Goal: Book appointment/travel/reservation

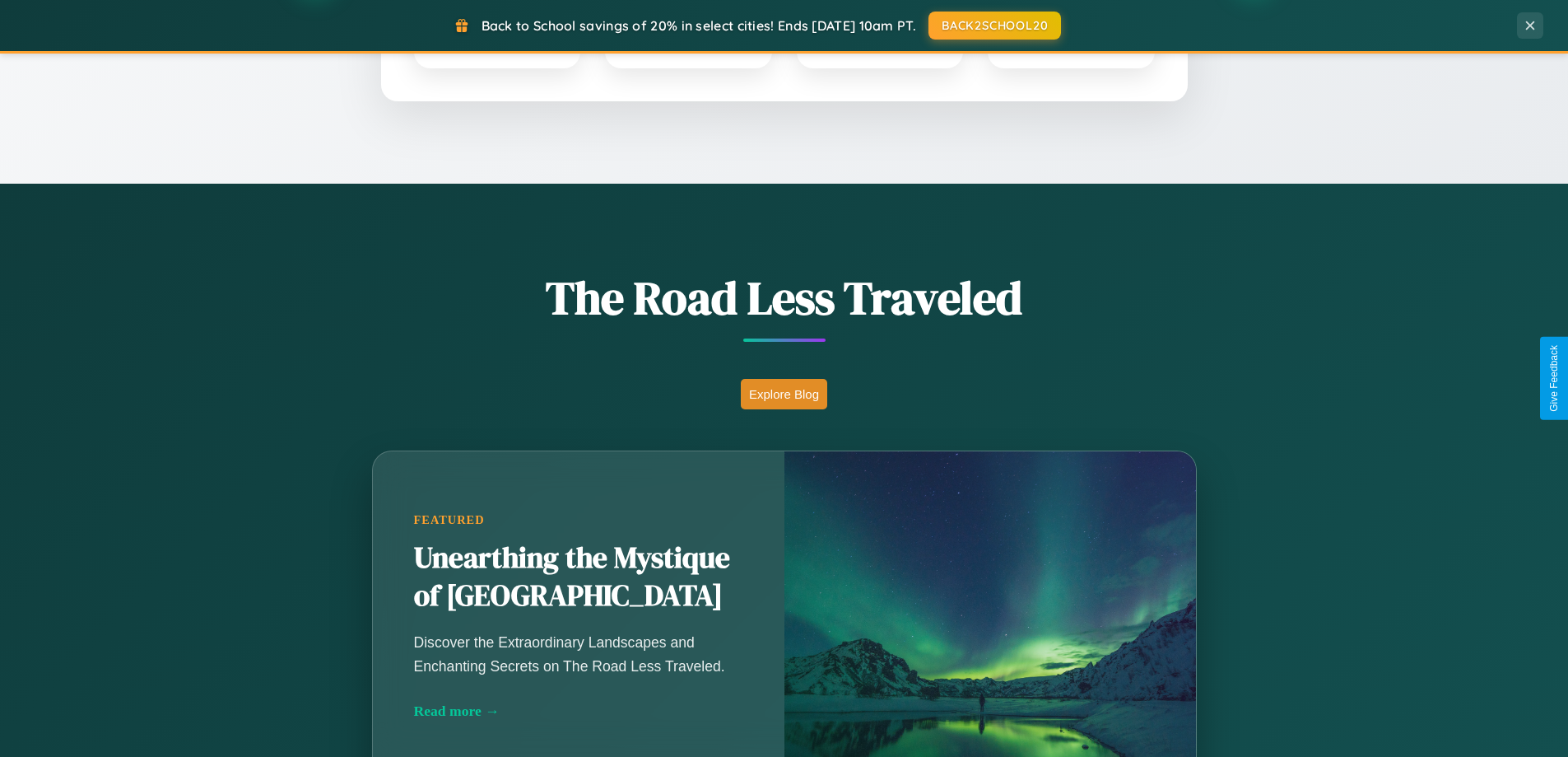
scroll to position [1133, 0]
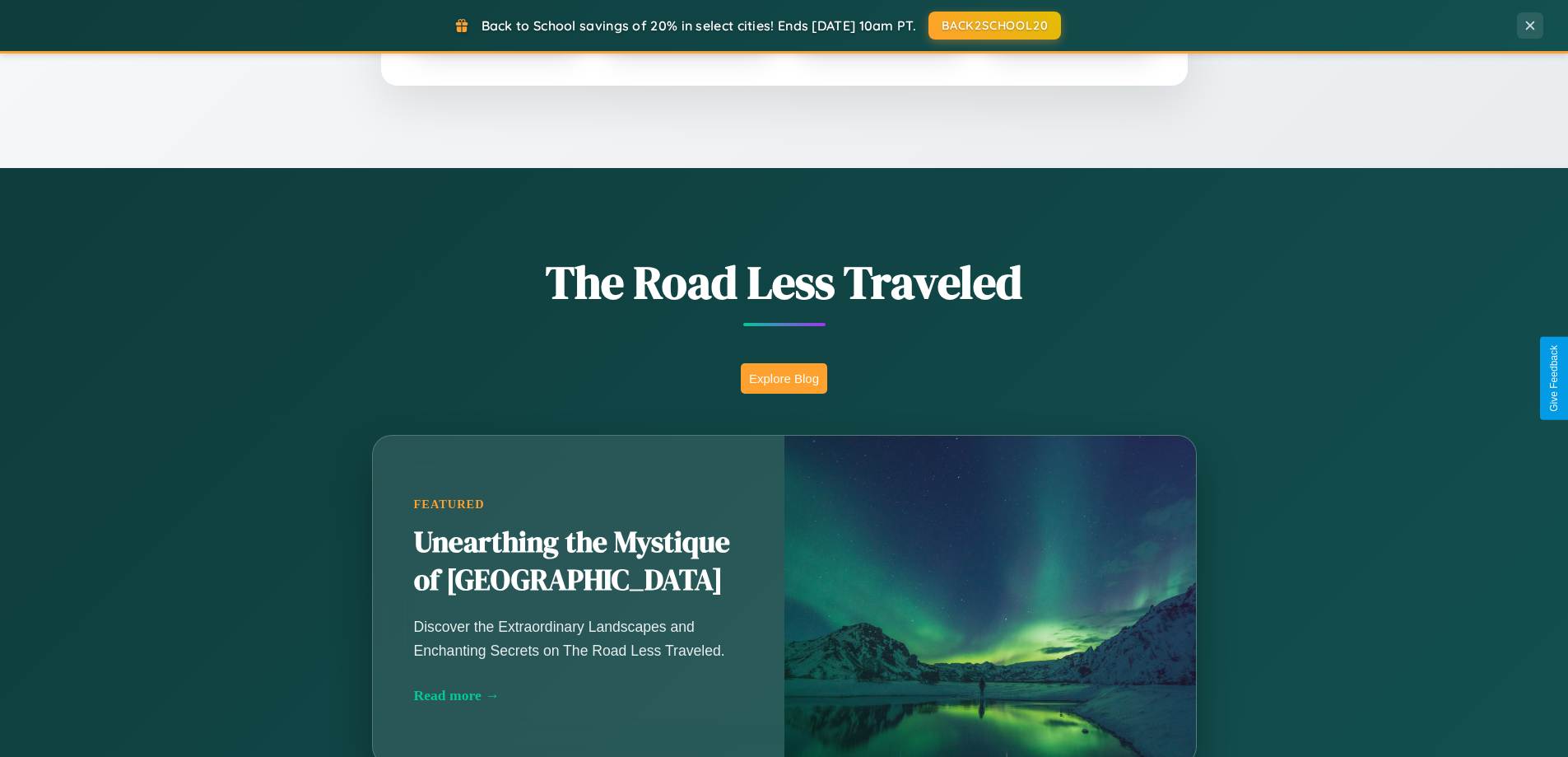
click at [784, 378] on button "Explore Blog" at bounding box center [784, 379] width 87 height 31
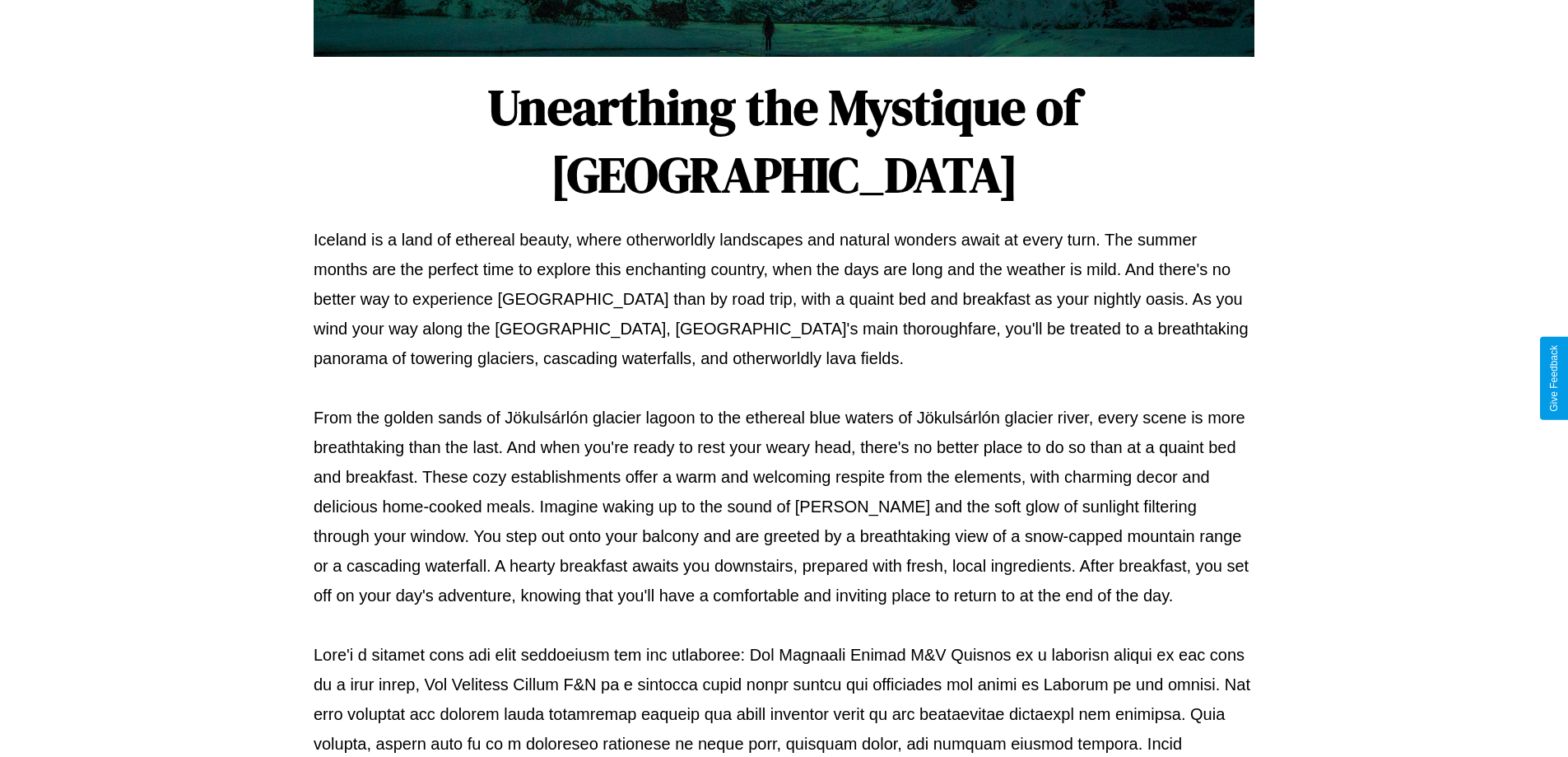
scroll to position [533, 0]
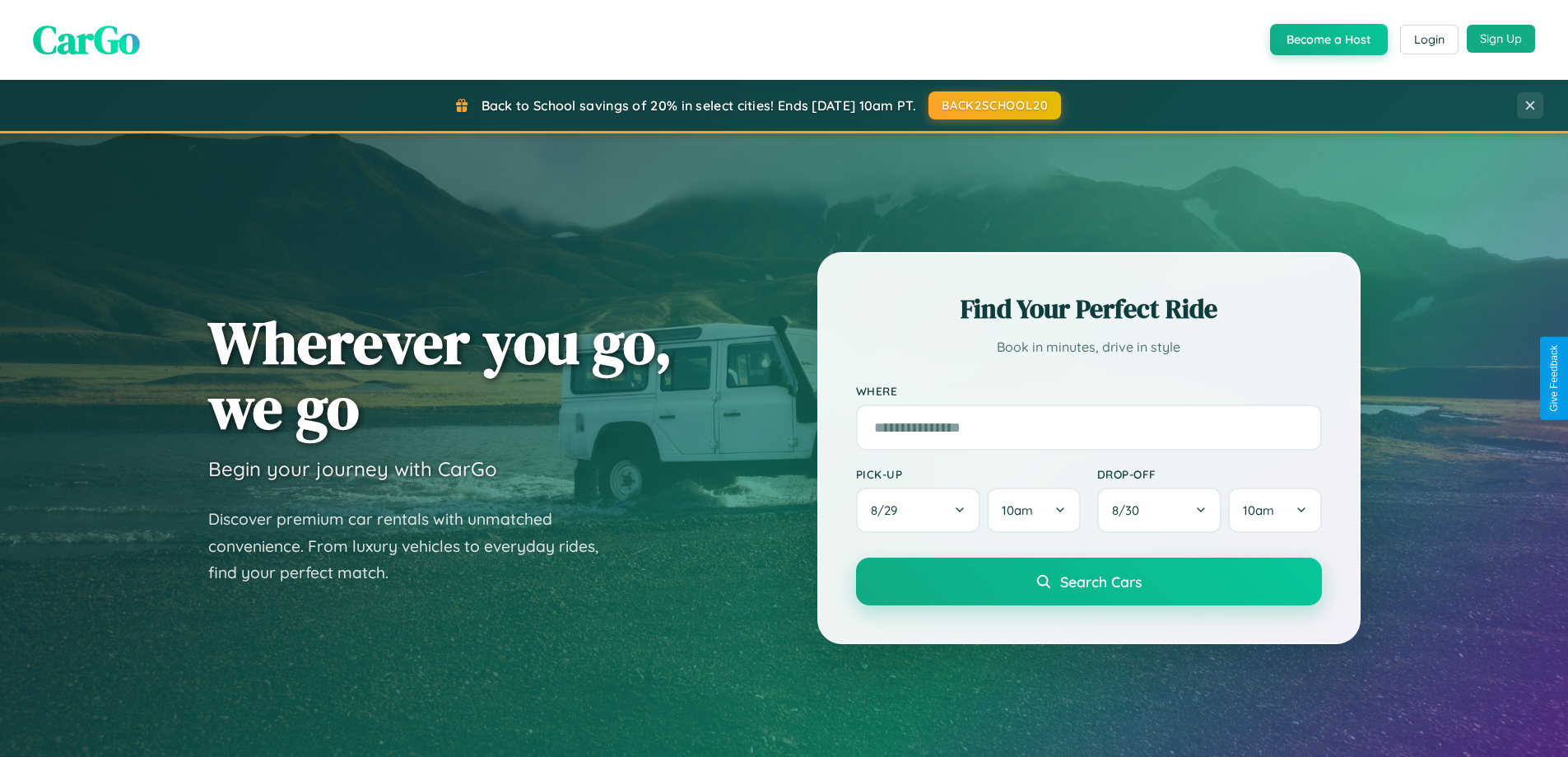
click at [1501, 39] on button "Sign Up" at bounding box center [1501, 39] width 68 height 28
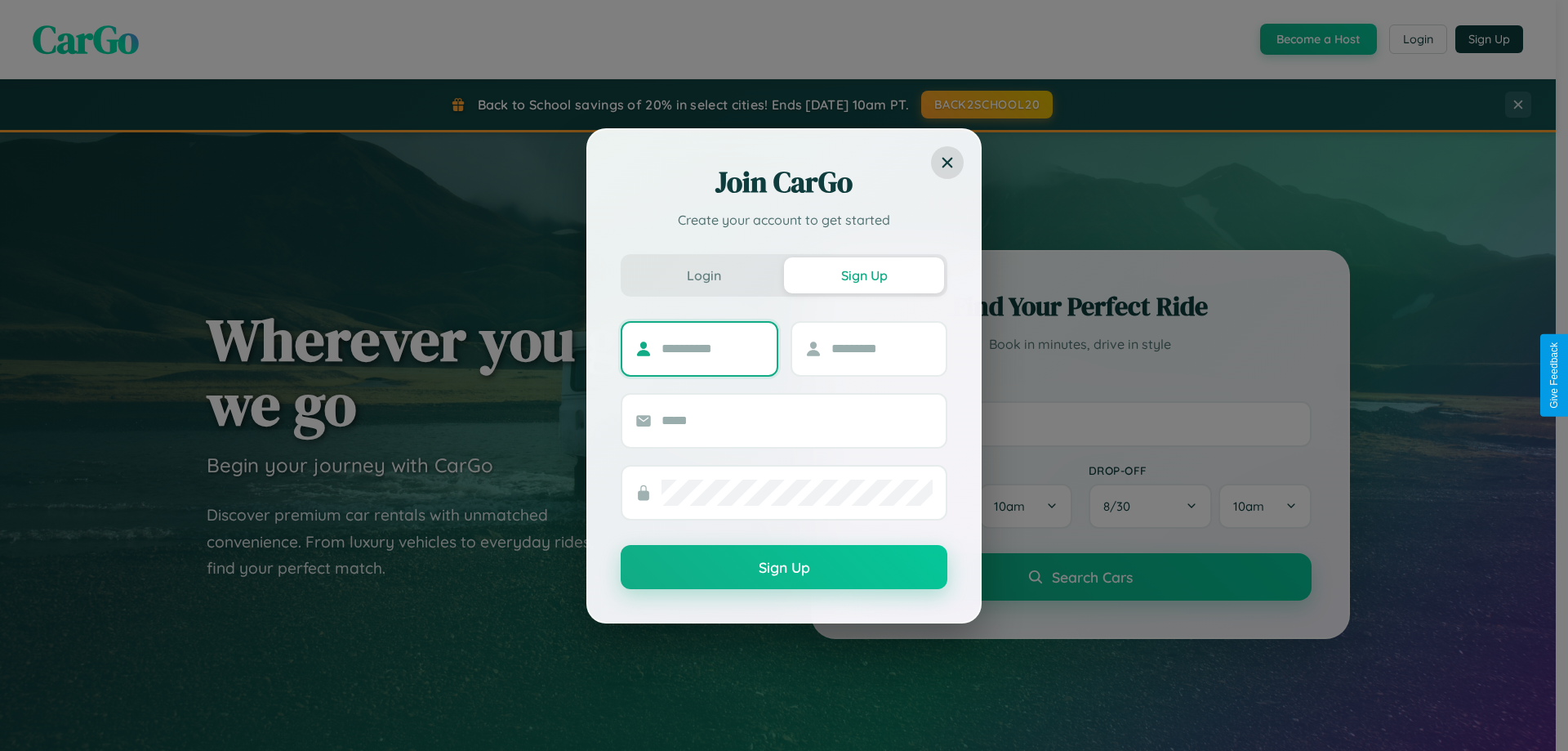
click at [712, 348] on input "text" at bounding box center [712, 348] width 102 height 26
type input "****"
click at [882, 348] on input "text" at bounding box center [882, 348] width 102 height 26
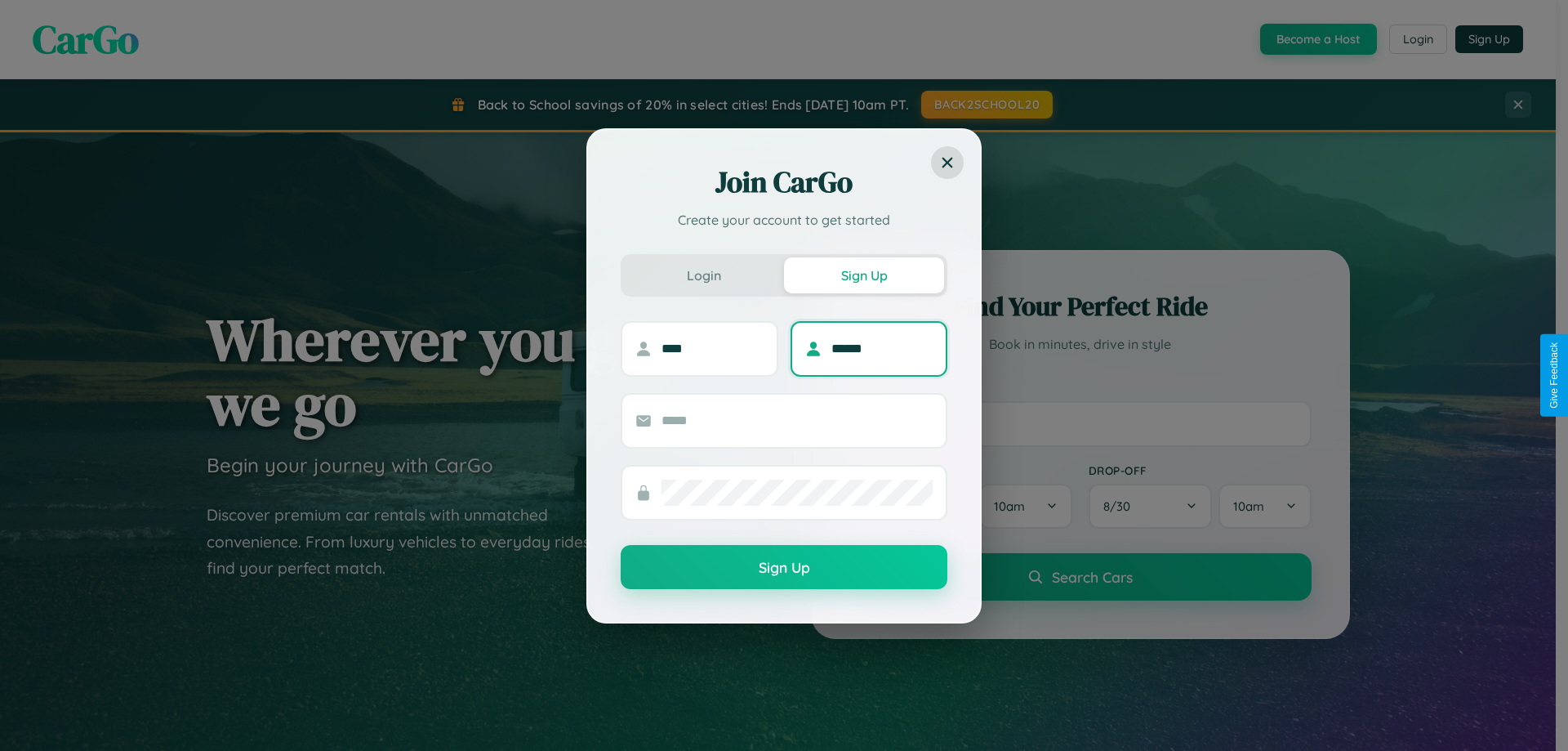
type input "******"
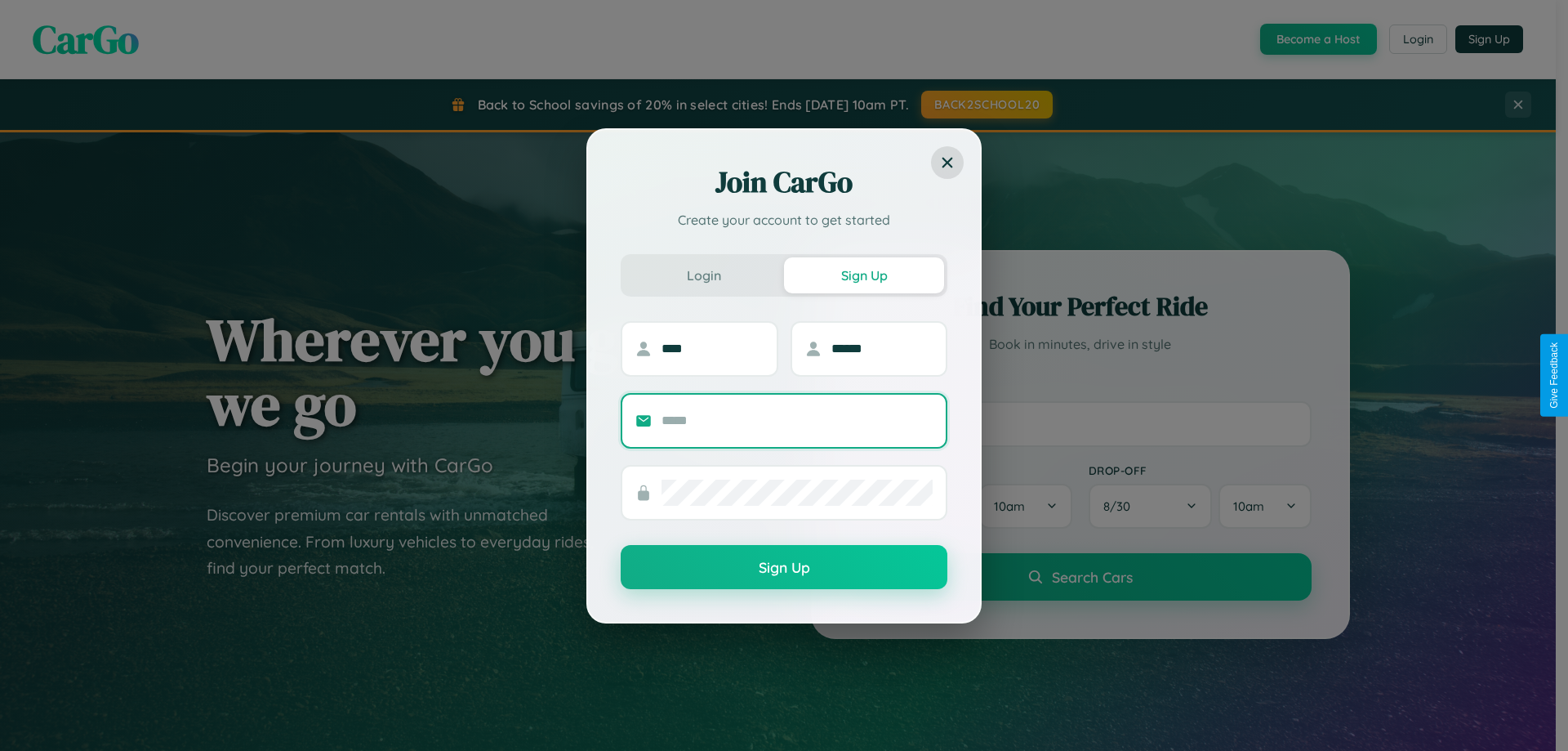
click at [797, 420] on input "text" at bounding box center [797, 420] width 272 height 26
type input "**********"
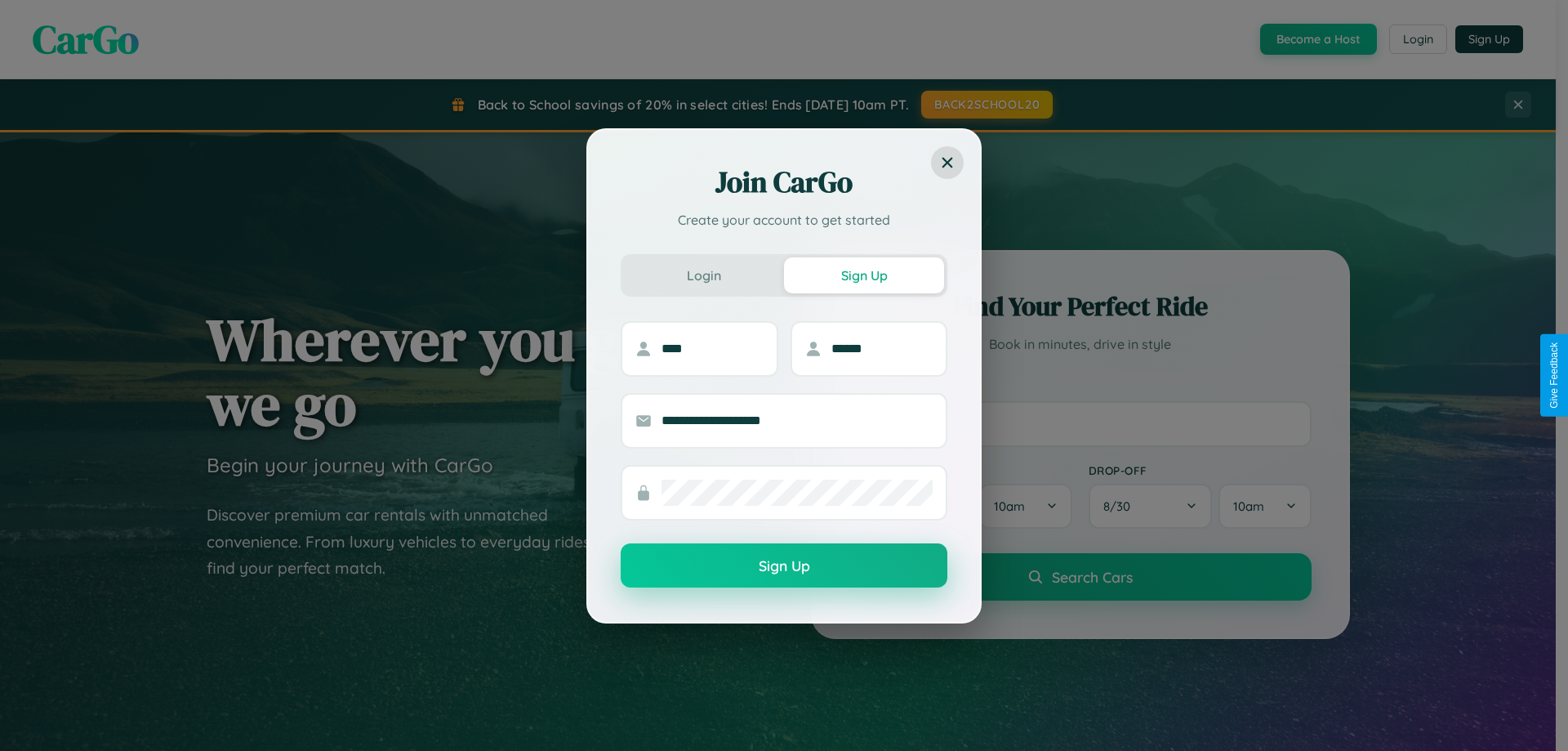
click at [784, 565] on button "Sign Up" at bounding box center [784, 565] width 327 height 44
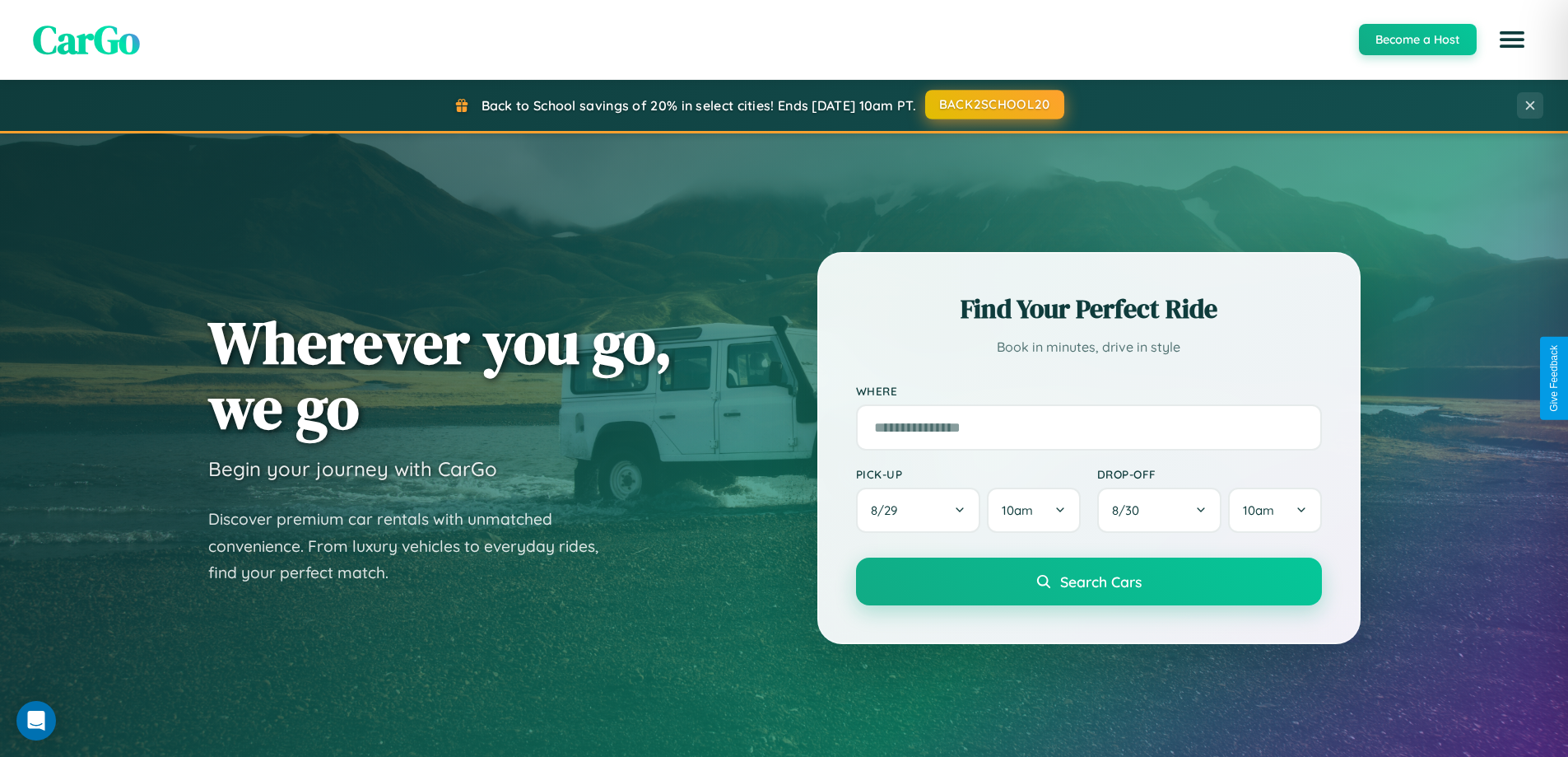
click at [994, 104] on button "BACK2SCHOOL20" at bounding box center [995, 104] width 139 height 30
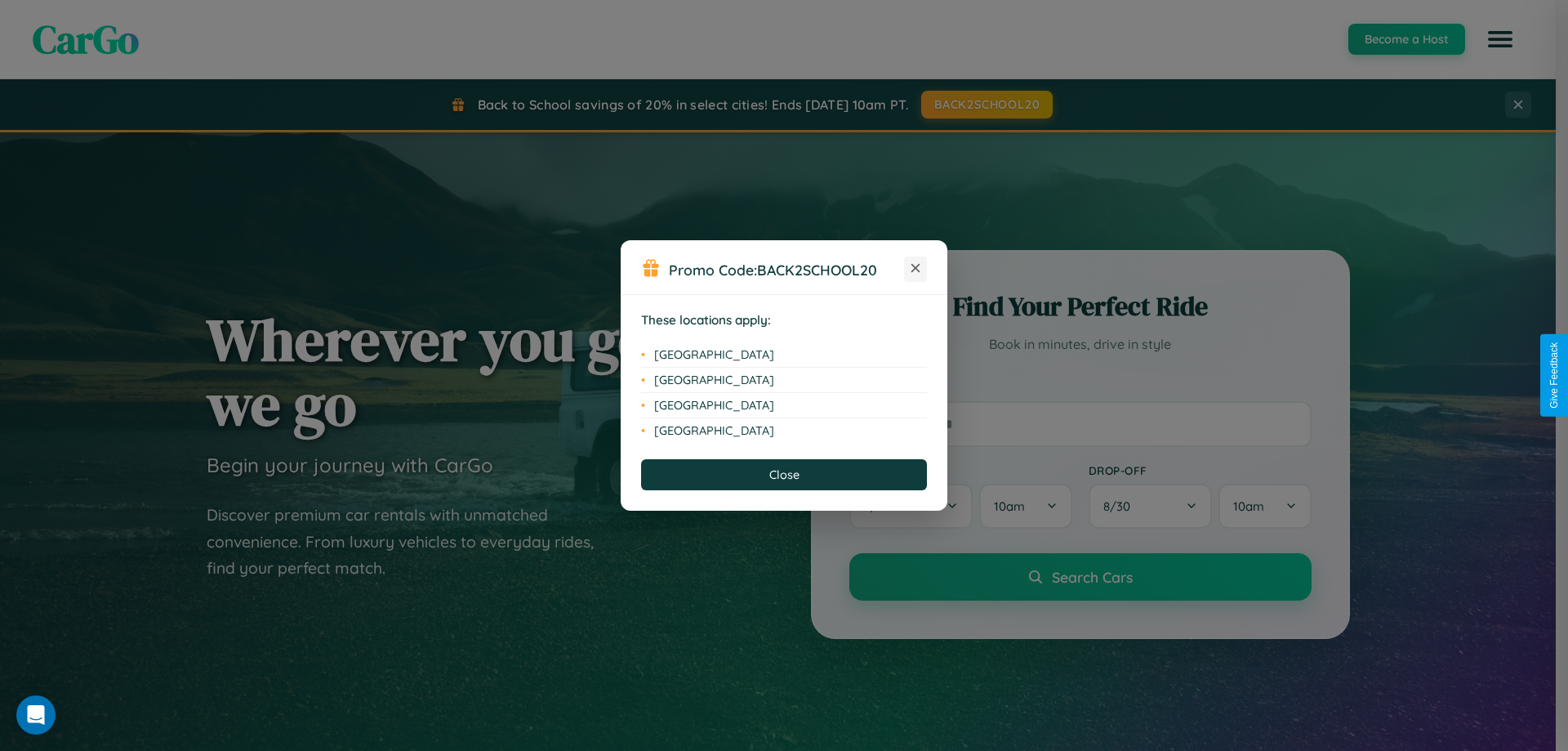
click at [915, 269] on icon at bounding box center [915, 268] width 9 height 9
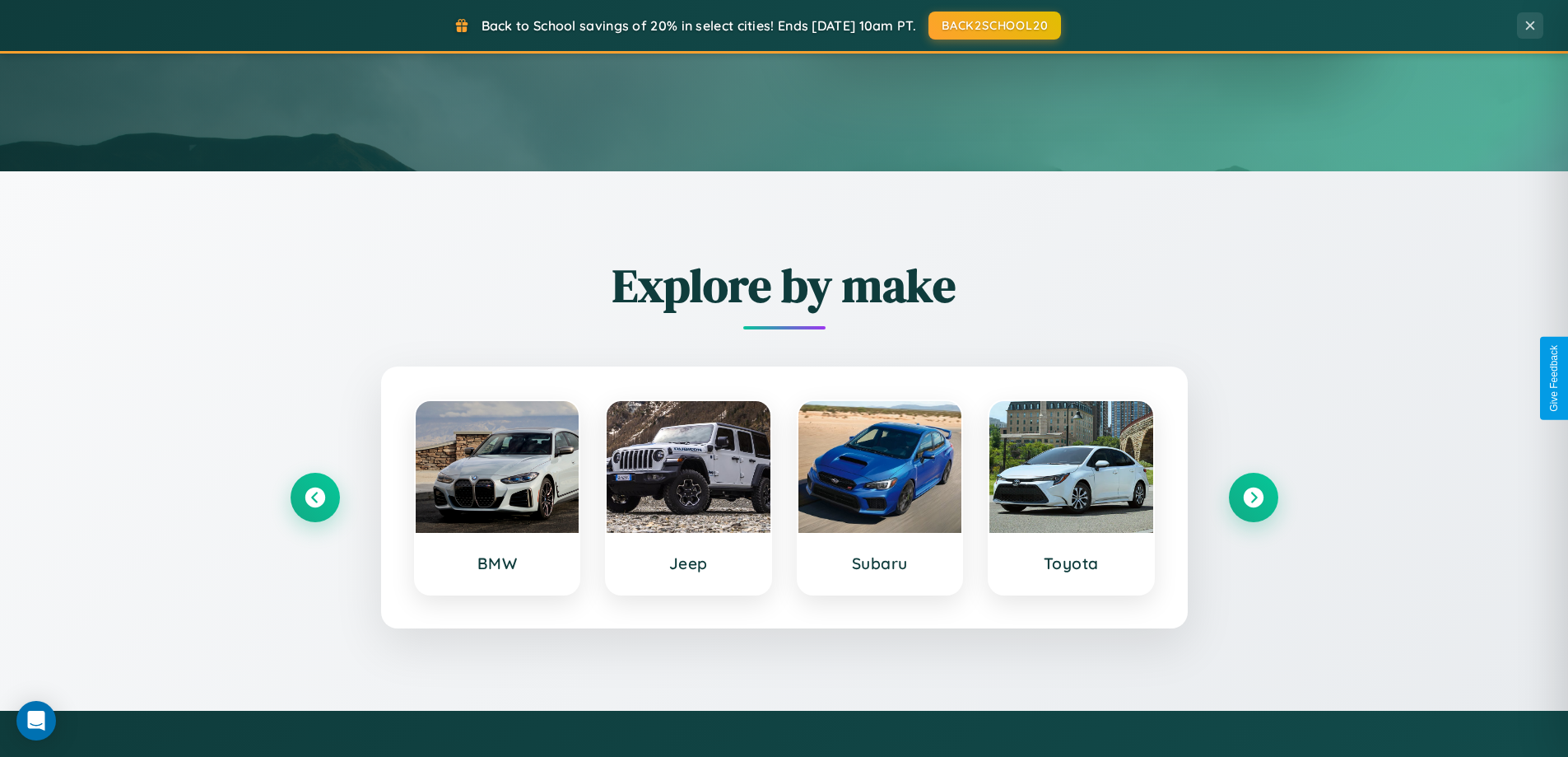
scroll to position [710, 0]
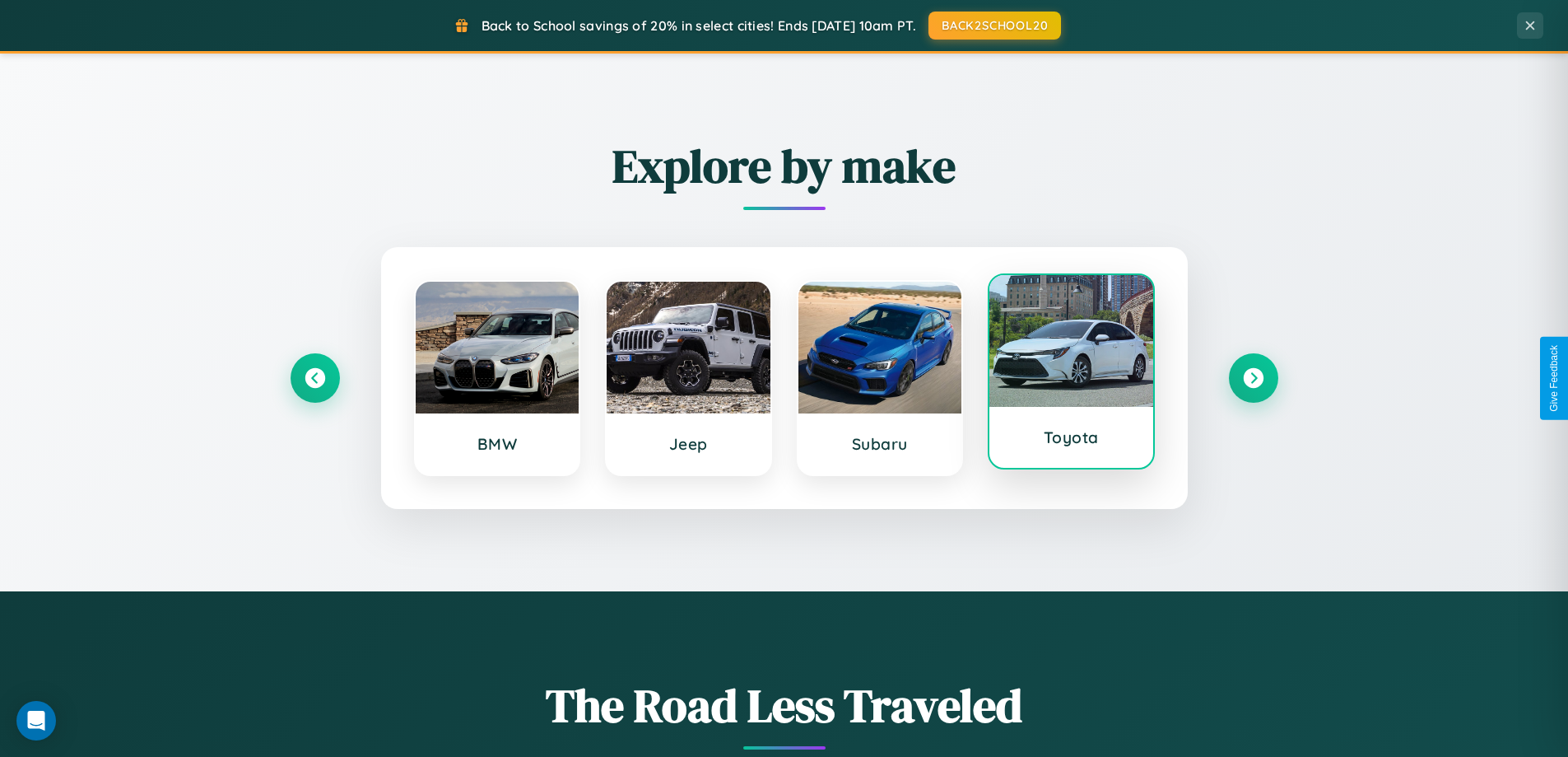
click at [1071, 375] on div at bounding box center [1072, 340] width 164 height 132
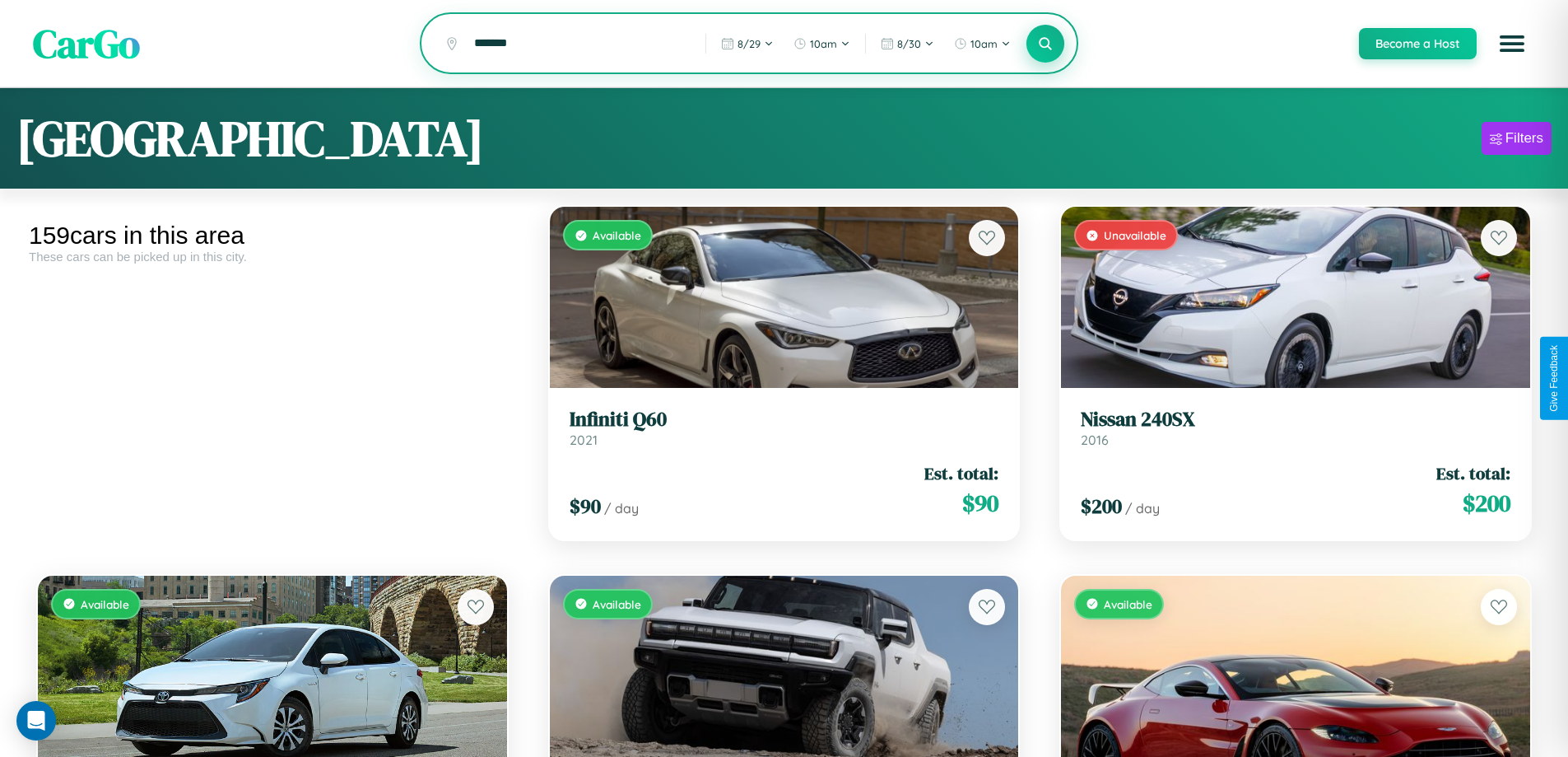
click at [1045, 44] on icon at bounding box center [1046, 43] width 15 height 15
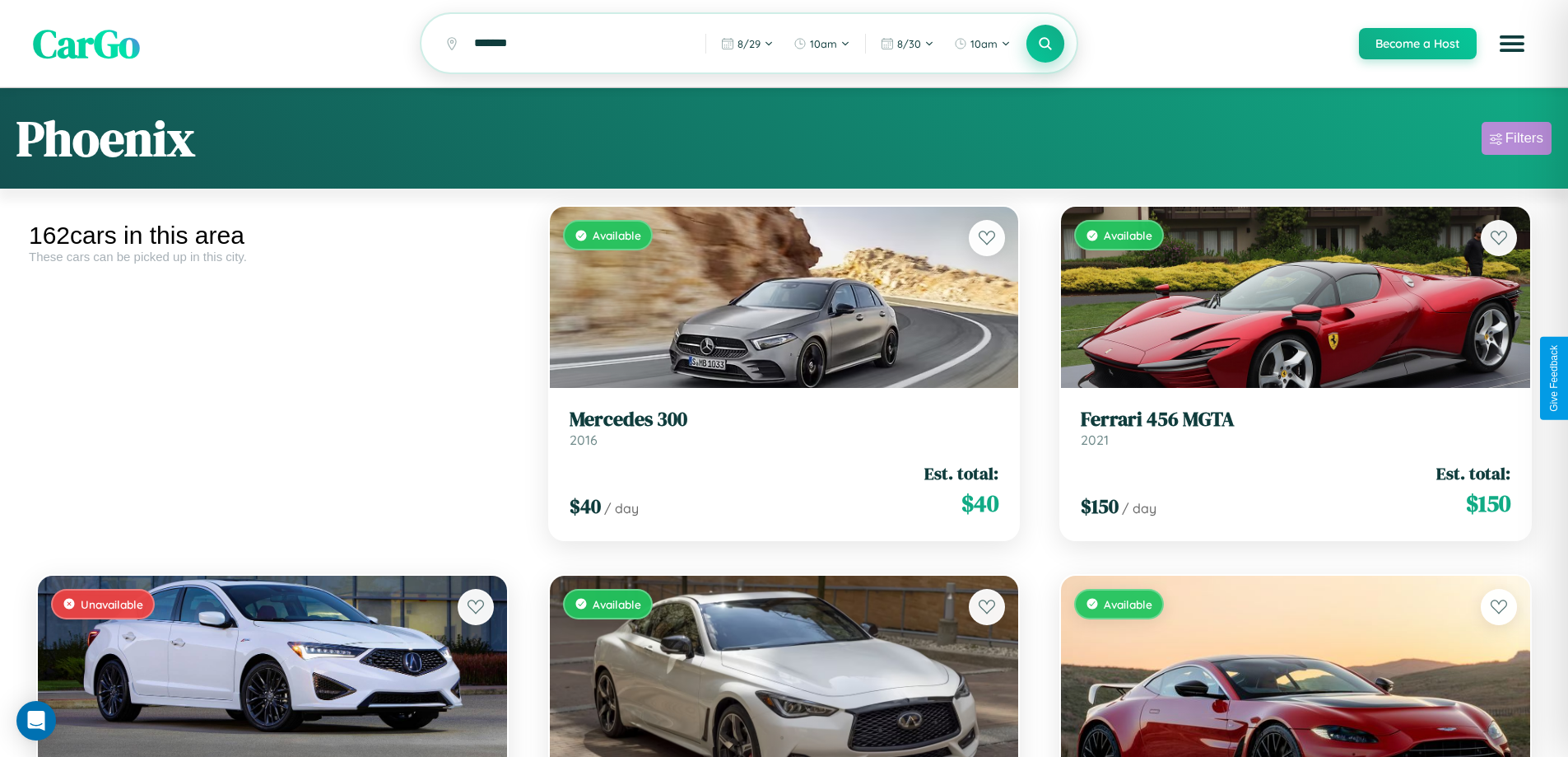
click at [1516, 141] on div "Filters" at bounding box center [1524, 138] width 38 height 16
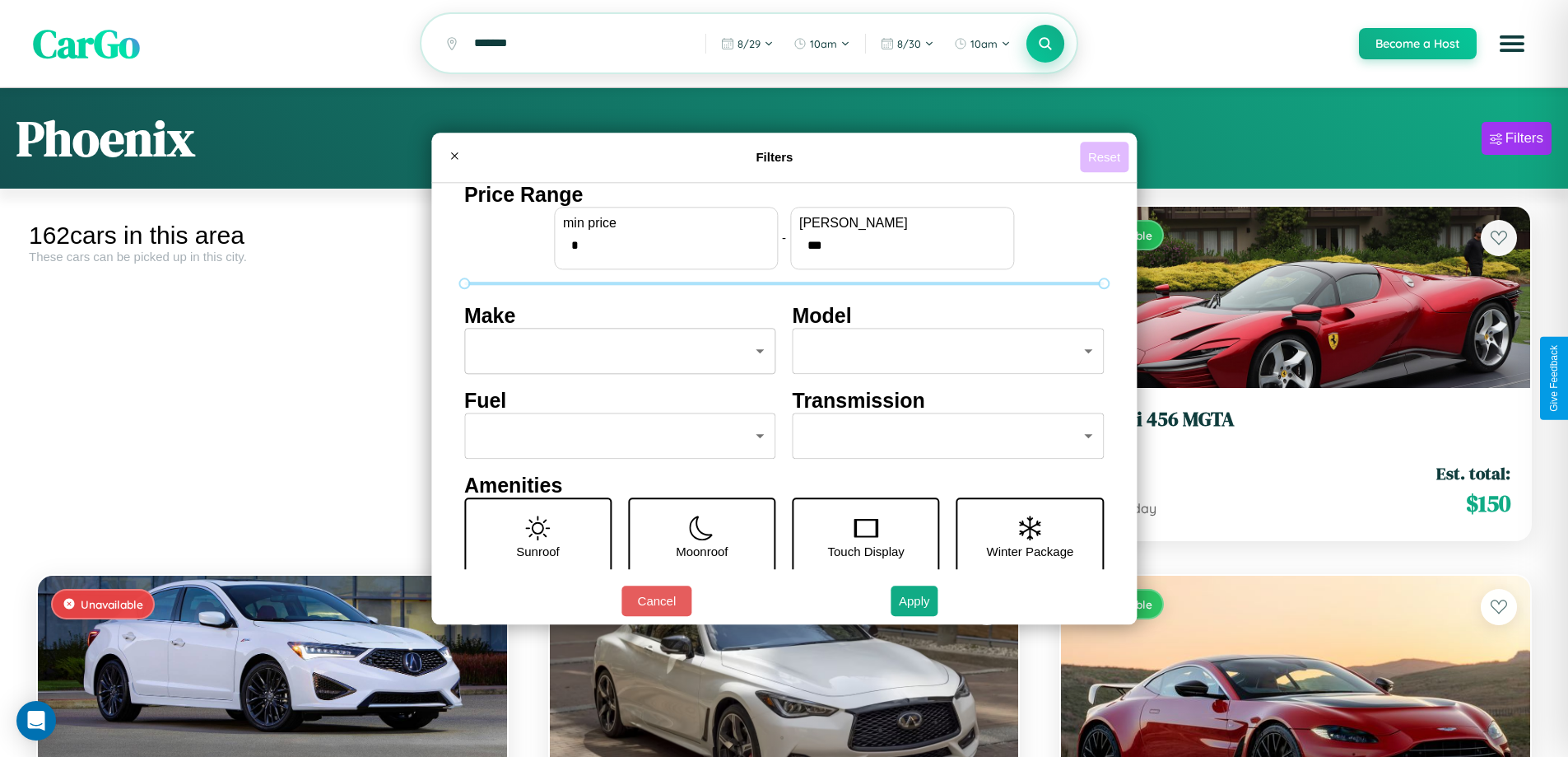
click at [1106, 156] on button "Reset" at bounding box center [1104, 157] width 48 height 31
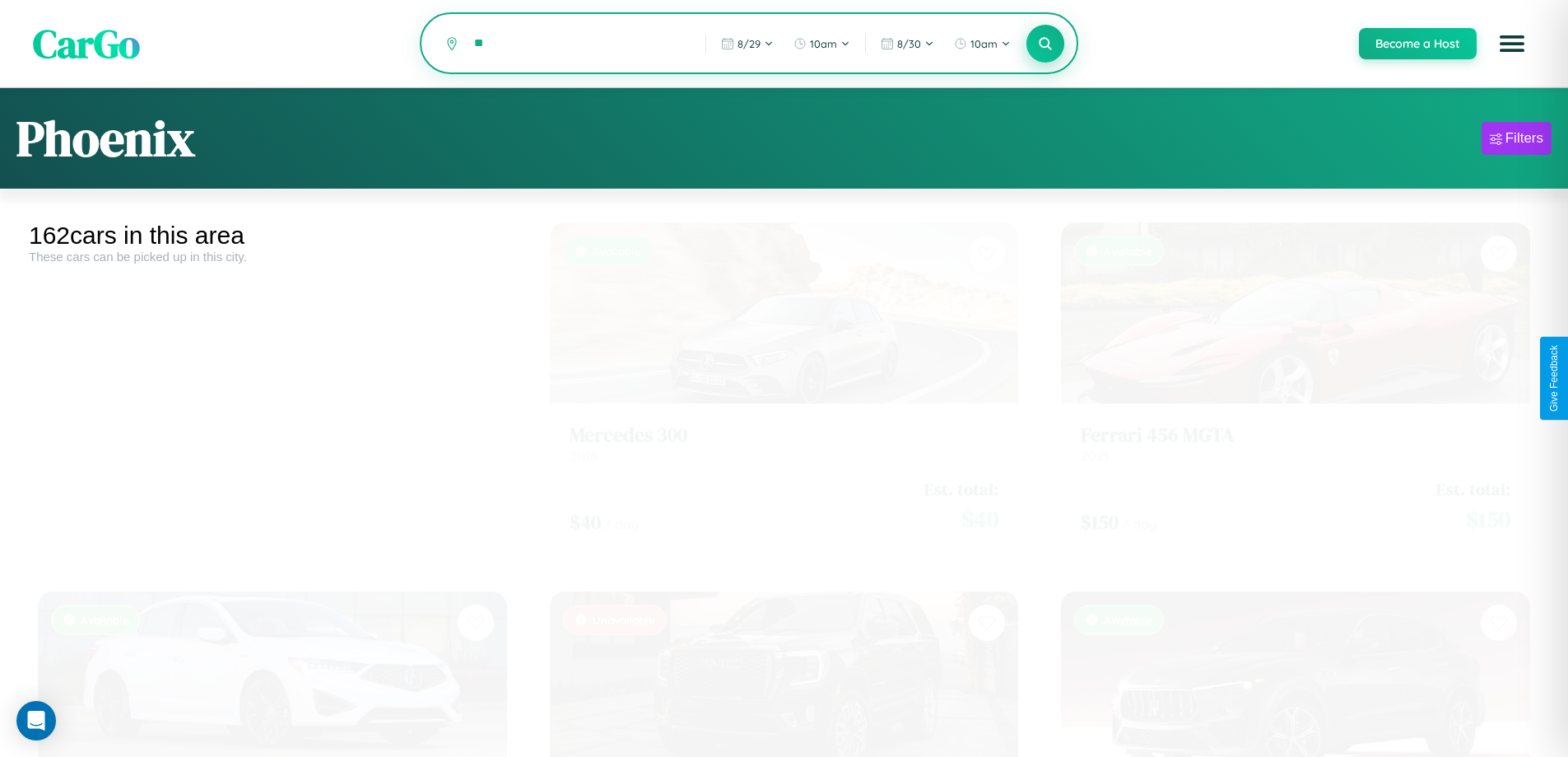
type input "*"
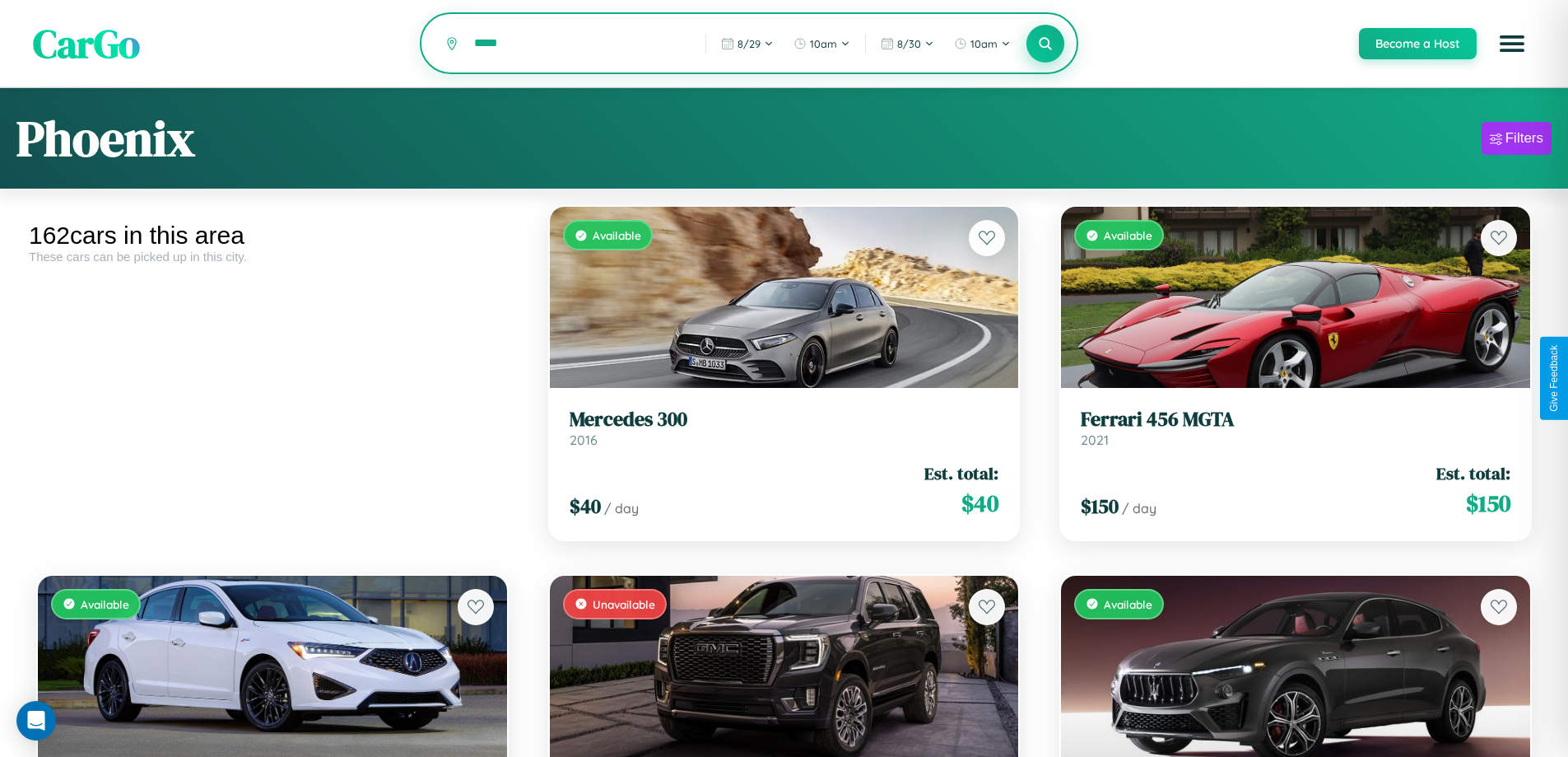
type input "*****"
click at [1045, 44] on icon at bounding box center [1046, 43] width 15 height 15
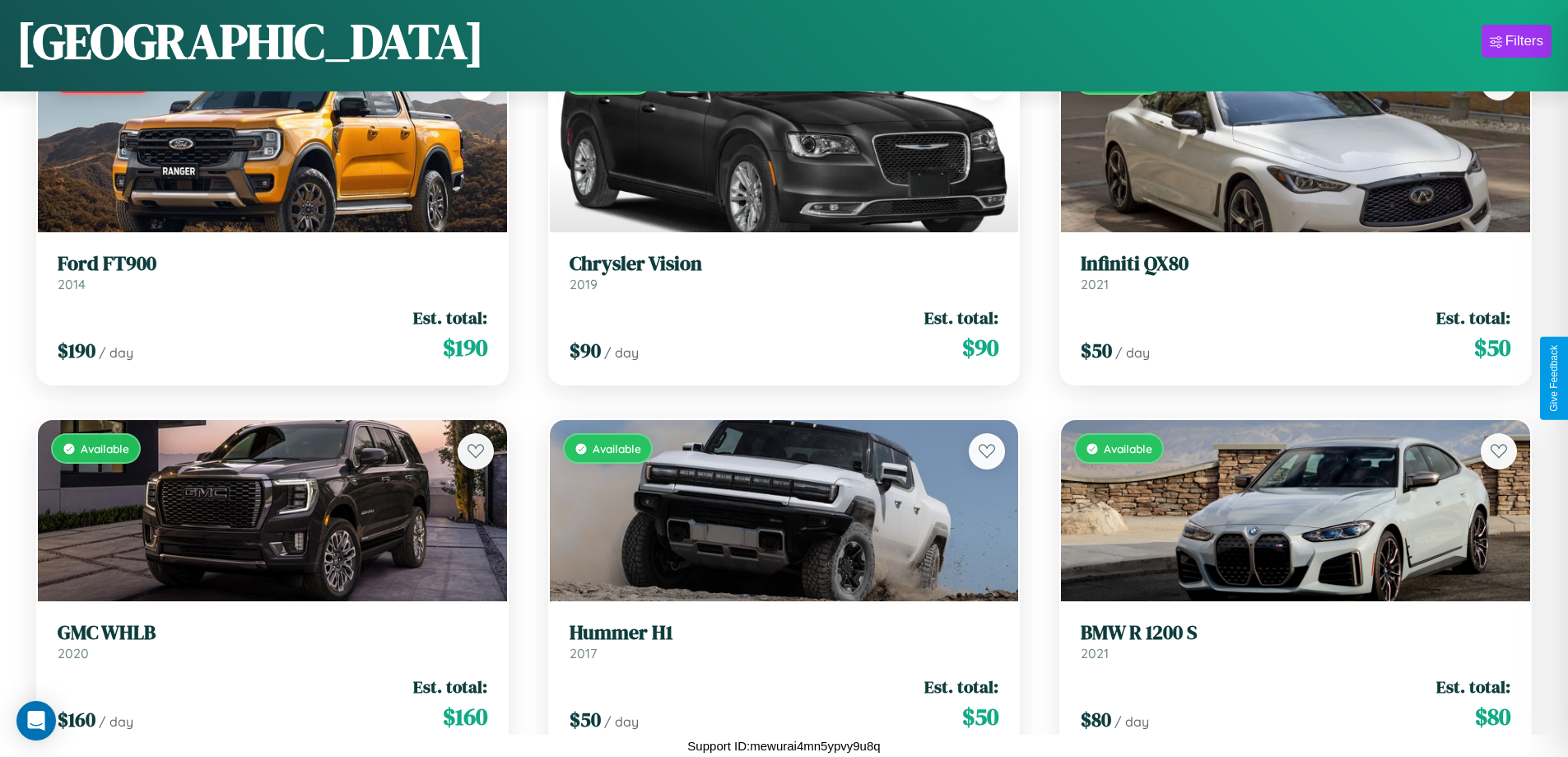
scroll to position [5026, 0]
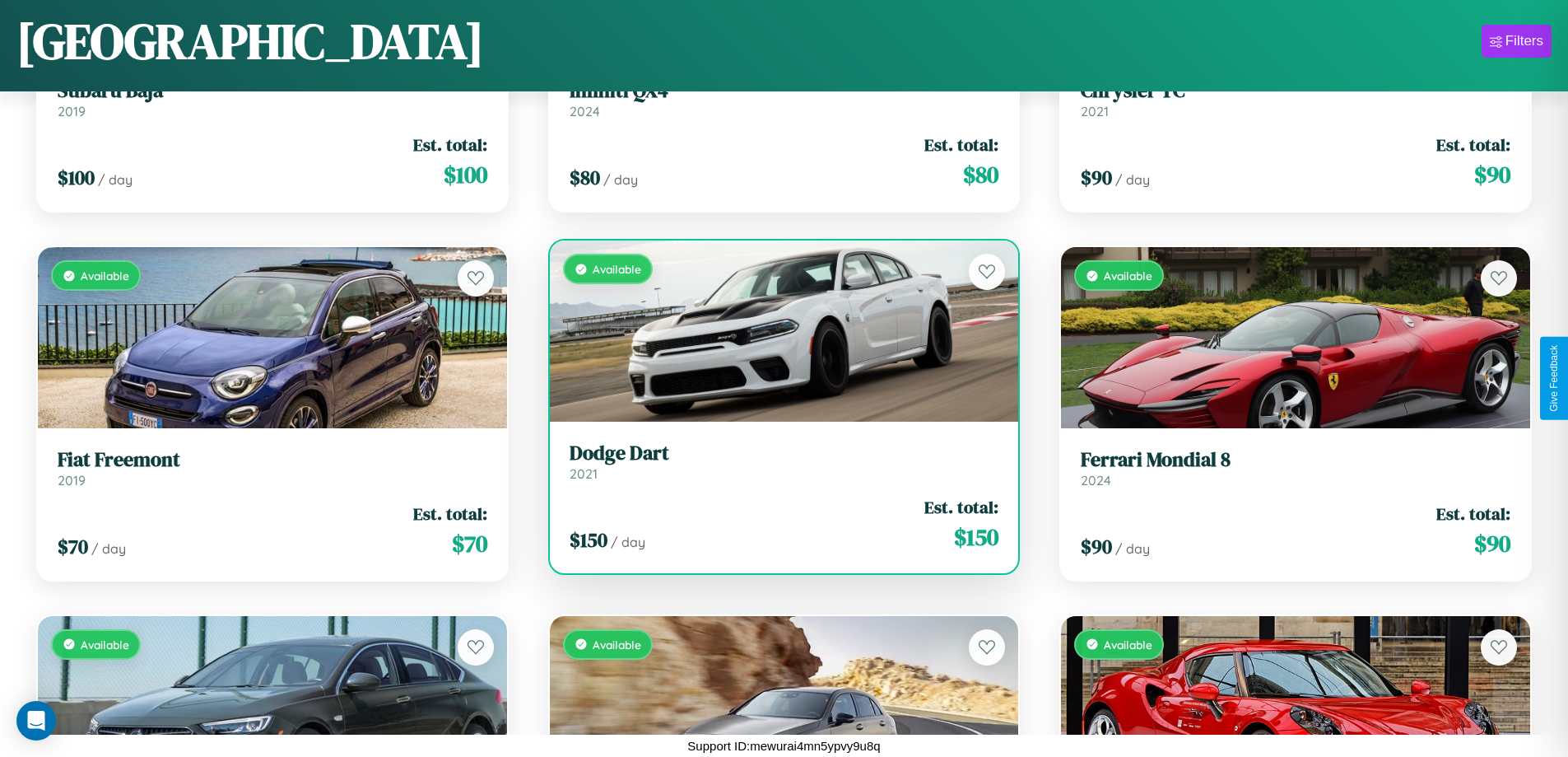
click at [777, 468] on link "Dodge Dart 2021" at bounding box center [784, 462] width 430 height 41
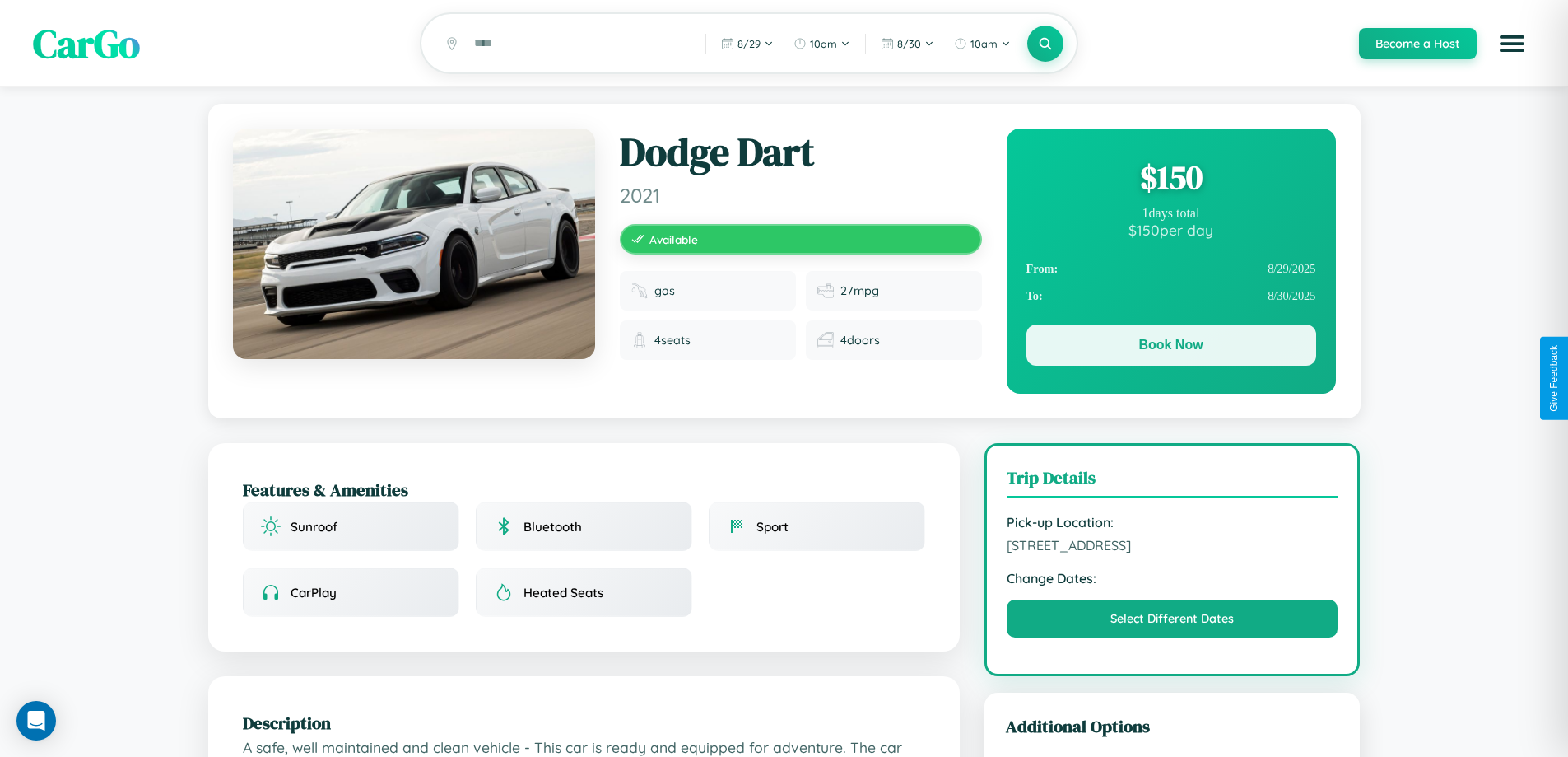
click at [1171, 349] on button "Book Now" at bounding box center [1171, 345] width 290 height 41
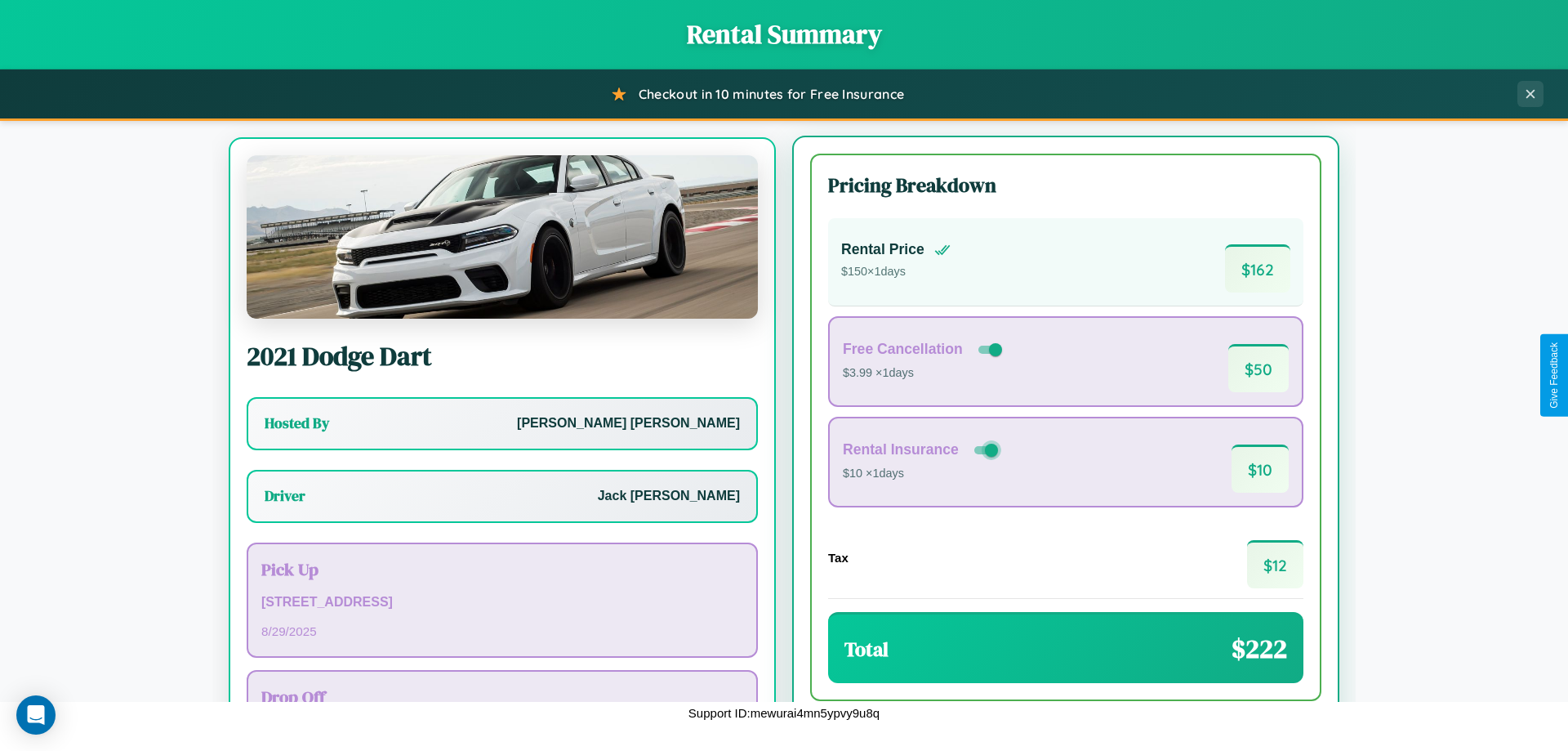
scroll to position [76, 0]
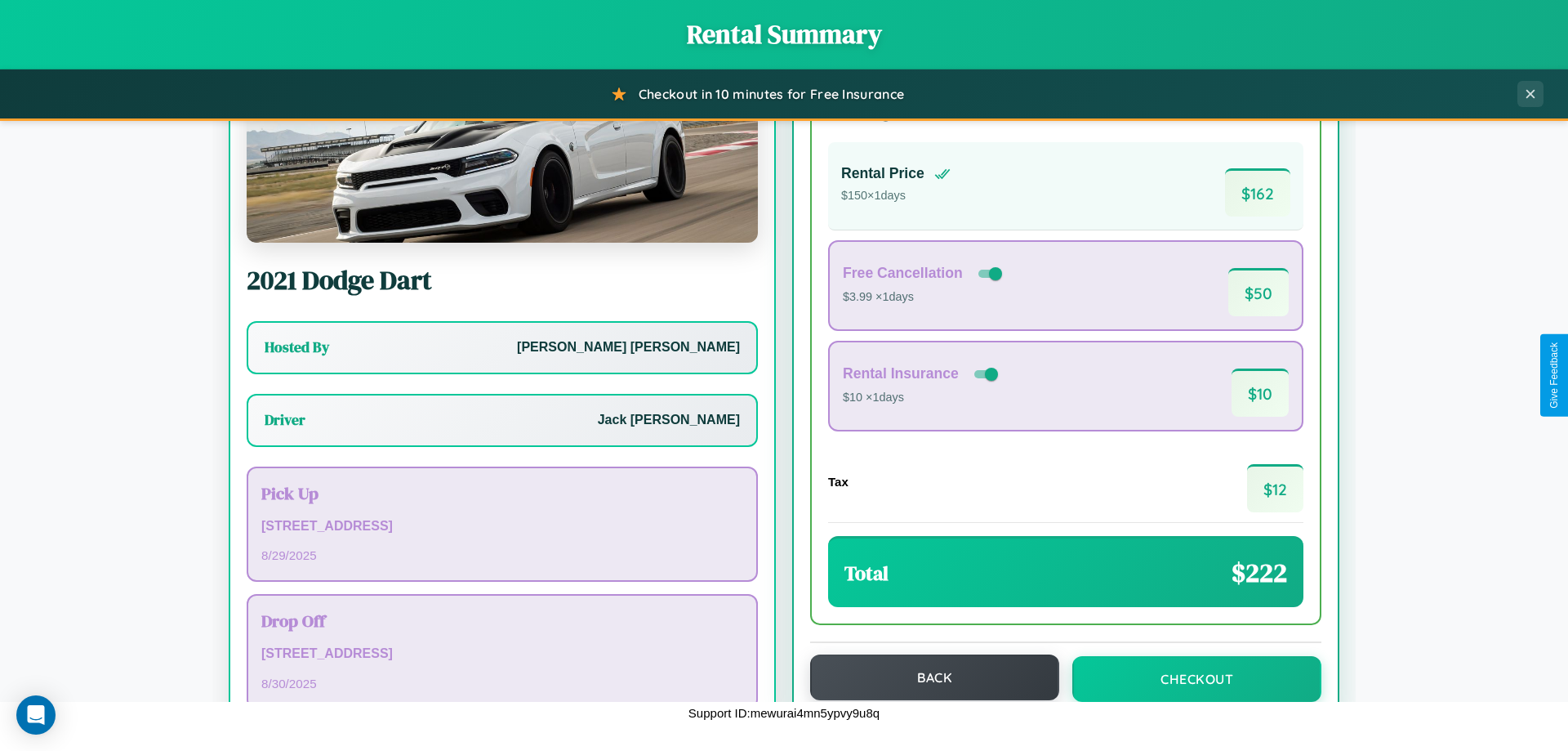
click at [926, 677] on button "Back" at bounding box center [934, 677] width 250 height 46
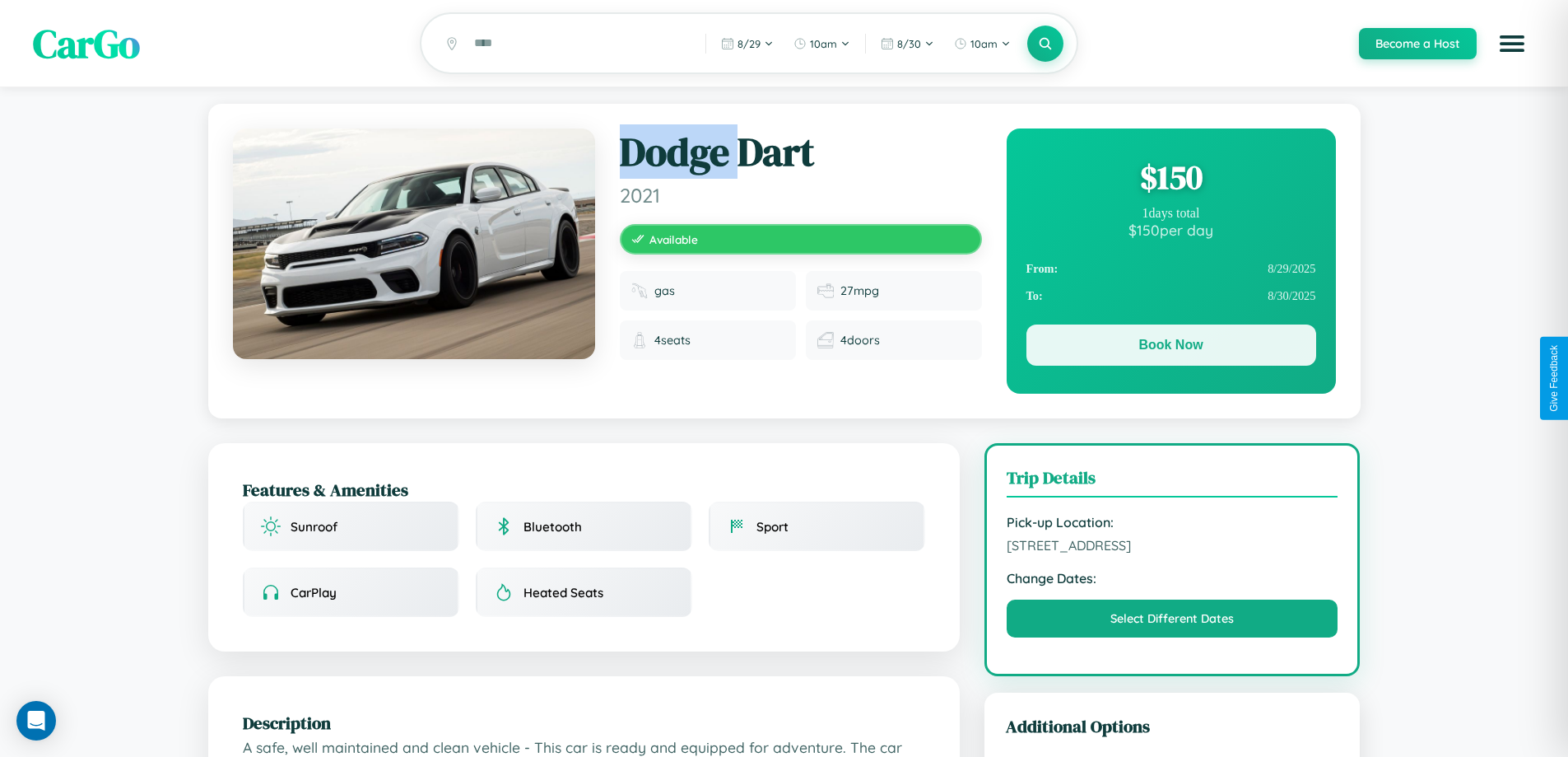
click at [1171, 347] on button "Book Now" at bounding box center [1171, 345] width 290 height 41
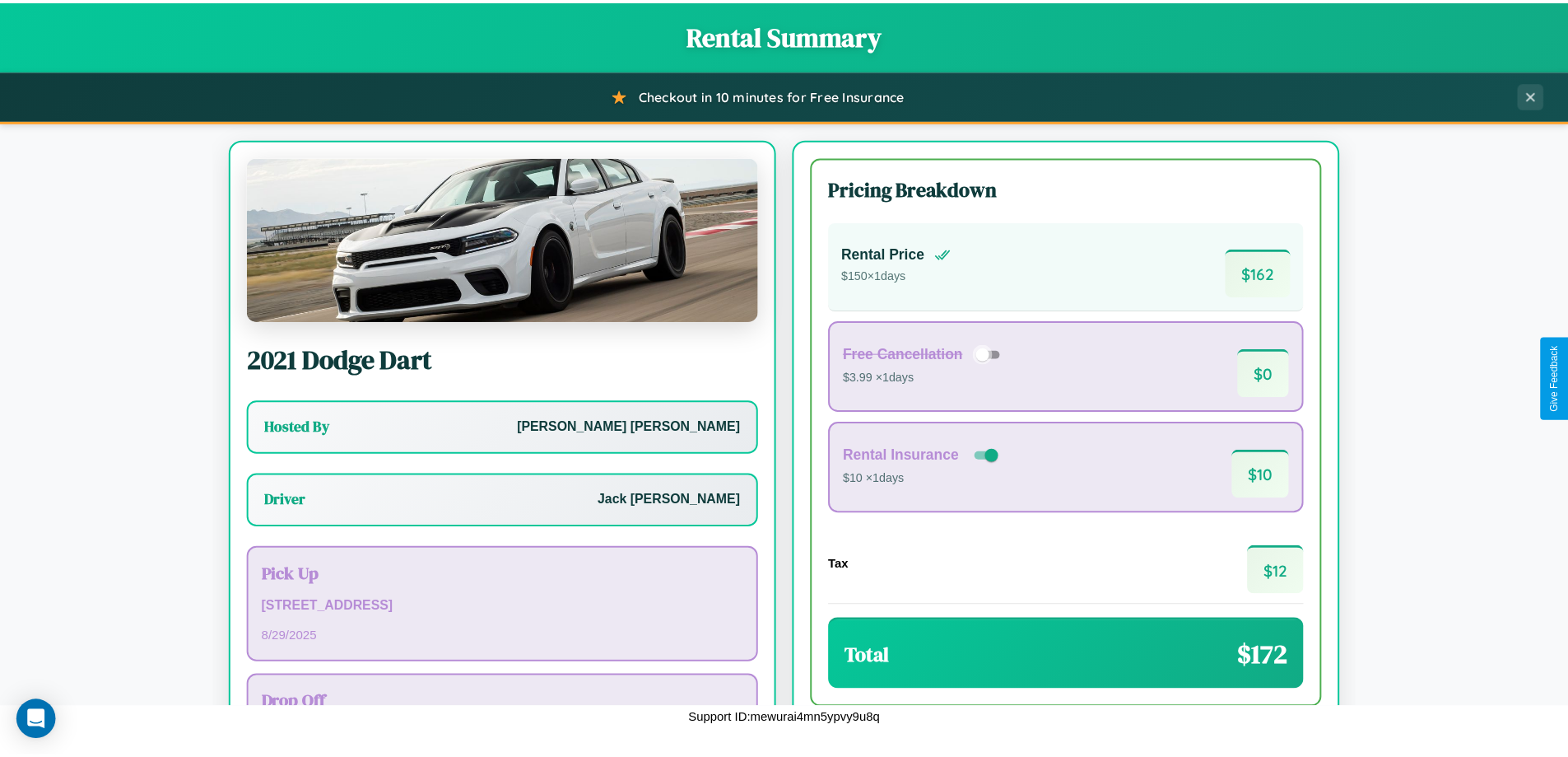
scroll to position [119, 0]
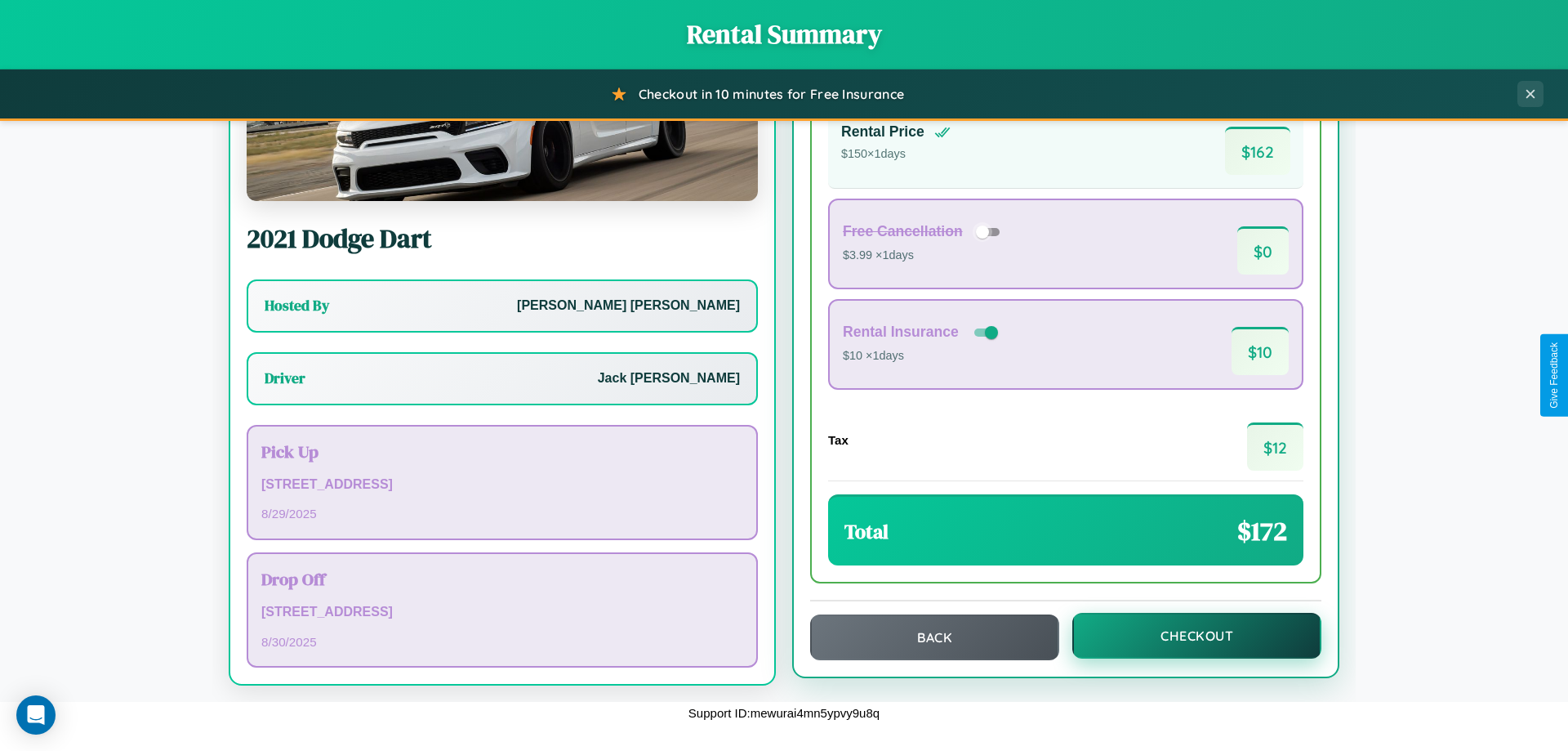
click at [1186, 635] on button "Checkout" at bounding box center [1196, 636] width 250 height 46
